Goal: Task Accomplishment & Management: Complete application form

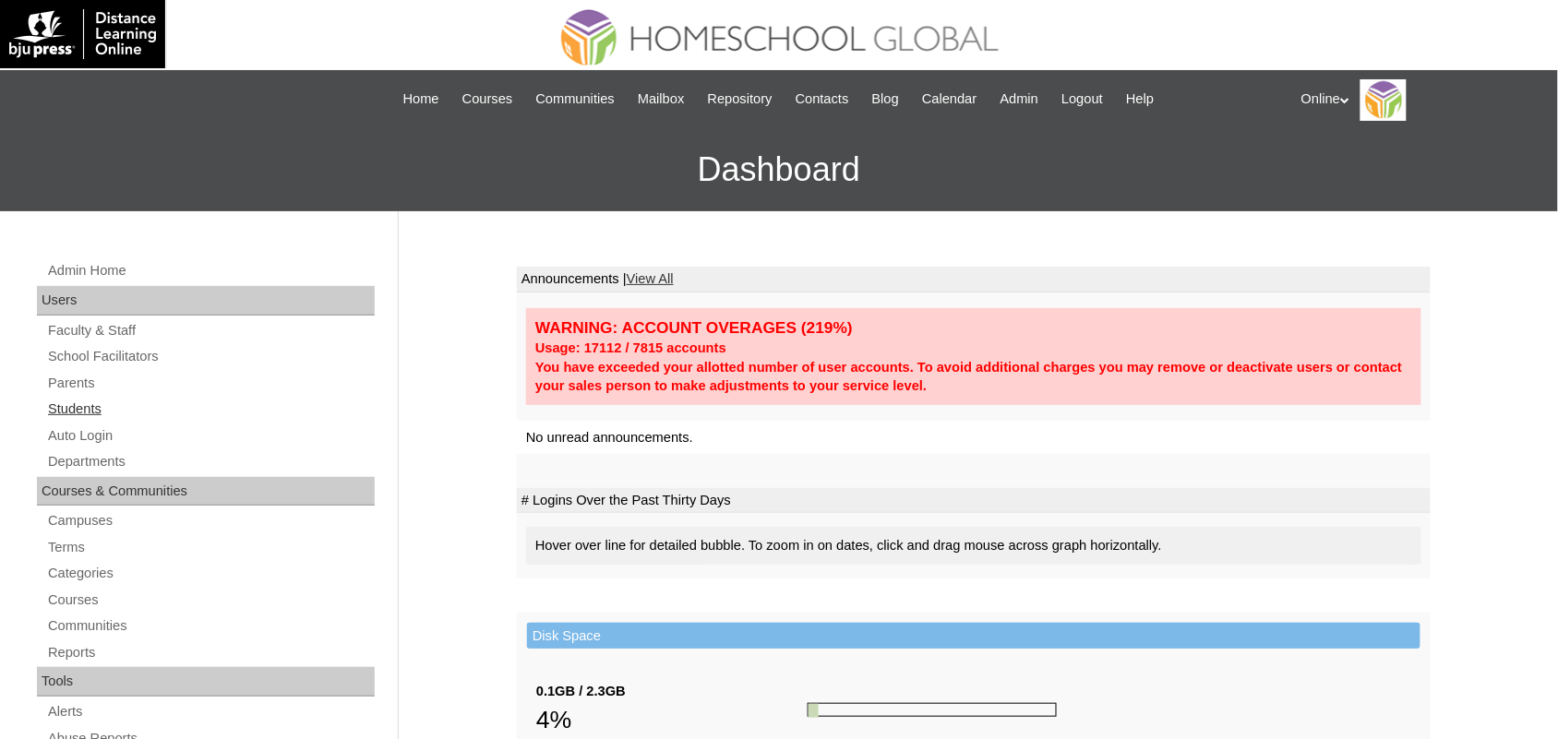
click at [94, 402] on link "Students" at bounding box center [210, 409] width 329 height 23
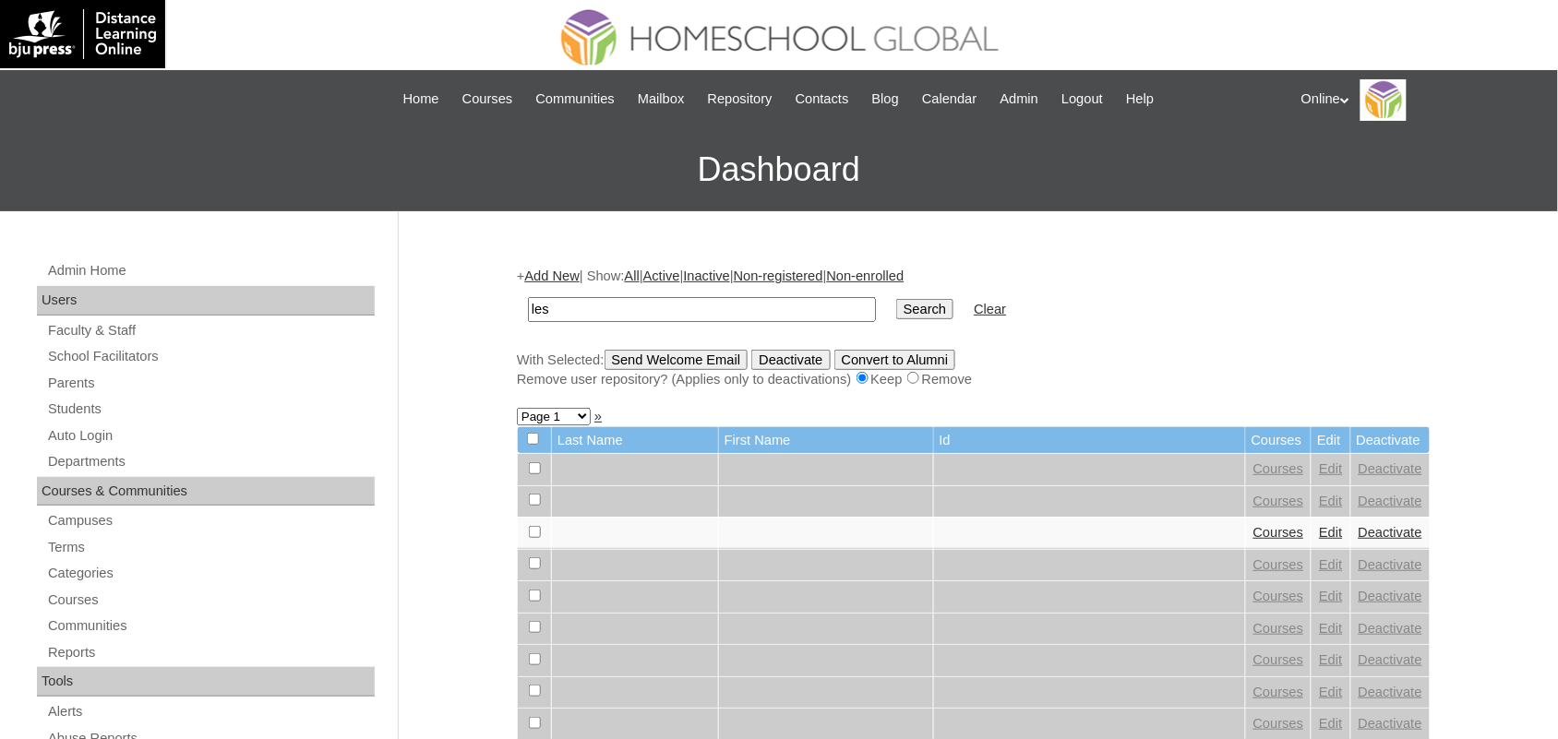
type input "lesson guide"
click at [896, 300] on input "Search" at bounding box center [924, 309] width 57 height 20
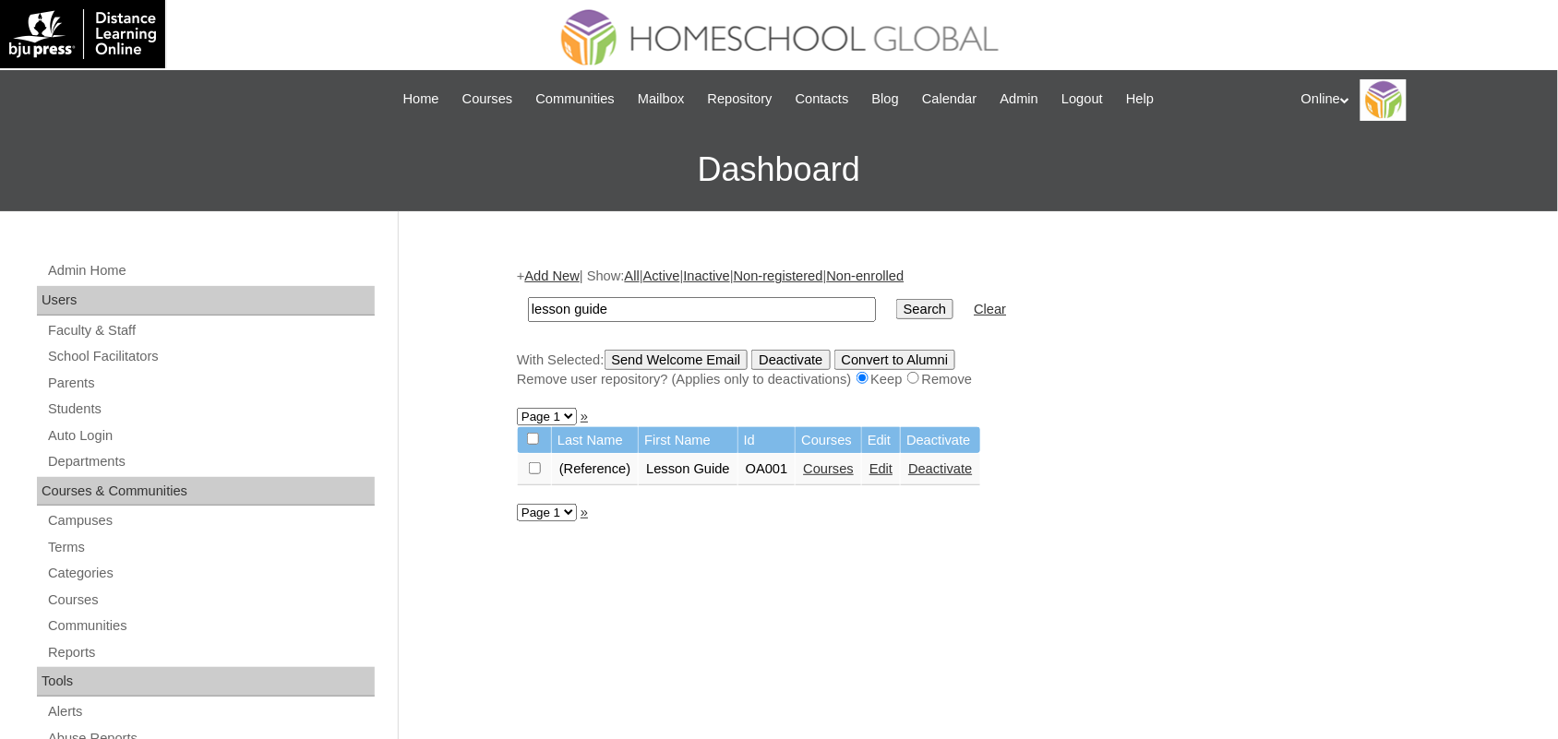
click at [851, 466] on link "Courses" at bounding box center [828, 469] width 51 height 15
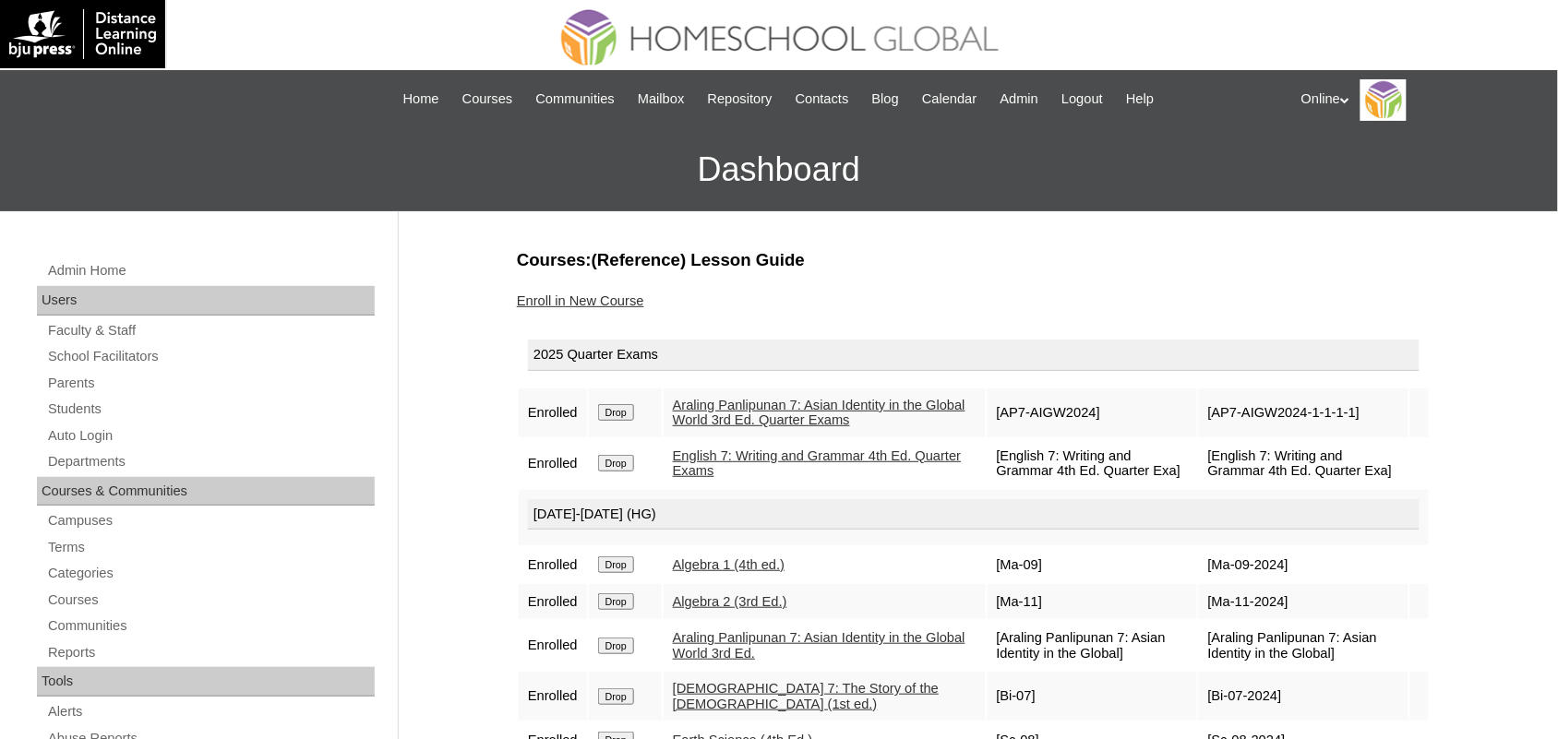
click at [589, 298] on link "Enroll in New Course" at bounding box center [580, 301] width 127 height 15
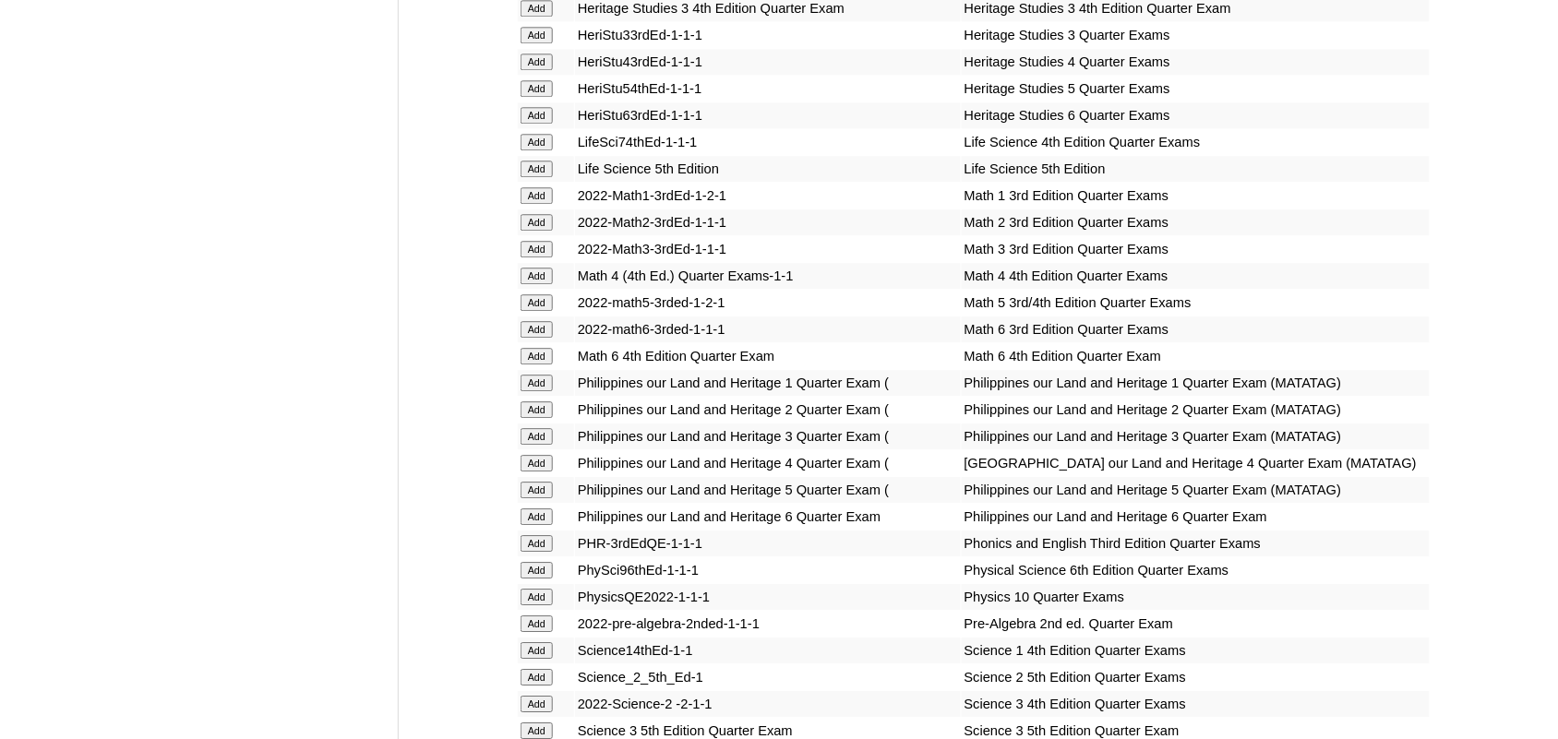
scroll to position [3346, 0]
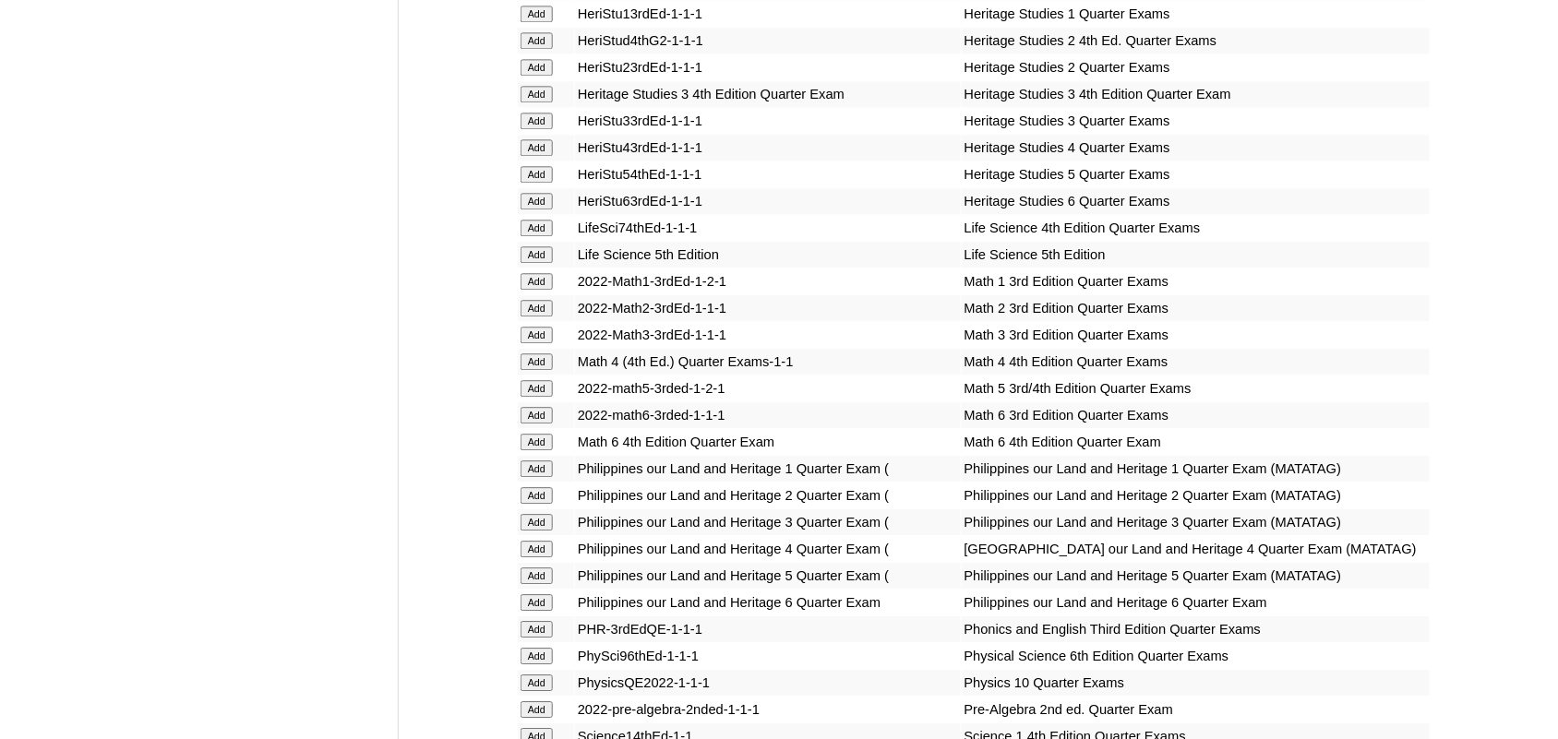
click at [533, 568] on input "Add" at bounding box center [537, 576] width 32 height 17
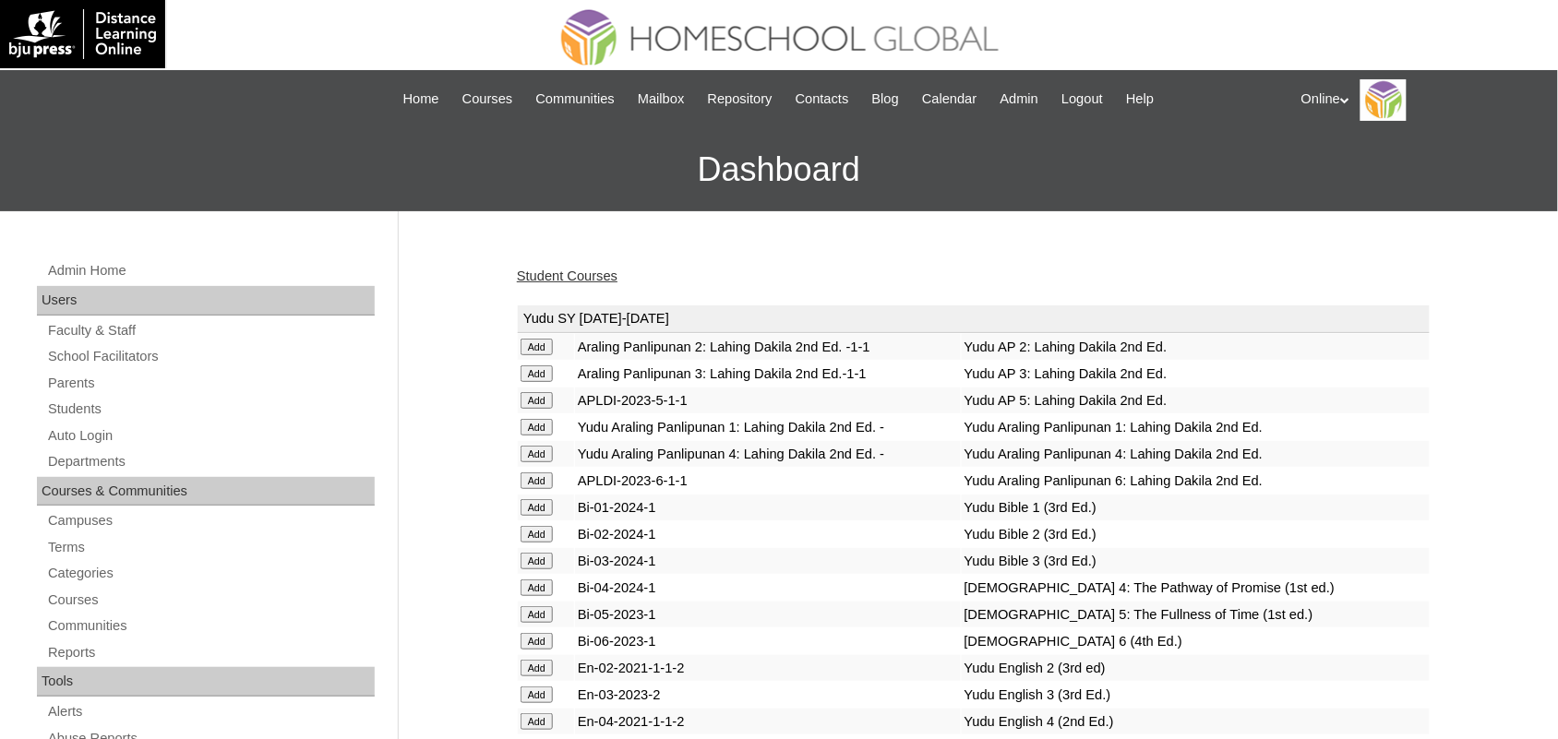
click at [1330, 92] on div "Online My Profile My Settings Logout" at bounding box center [1421, 100] width 238 height 42
click at [1343, 172] on span "Logout" at bounding box center [1334, 173] width 37 height 14
